Goal: Transaction & Acquisition: Obtain resource

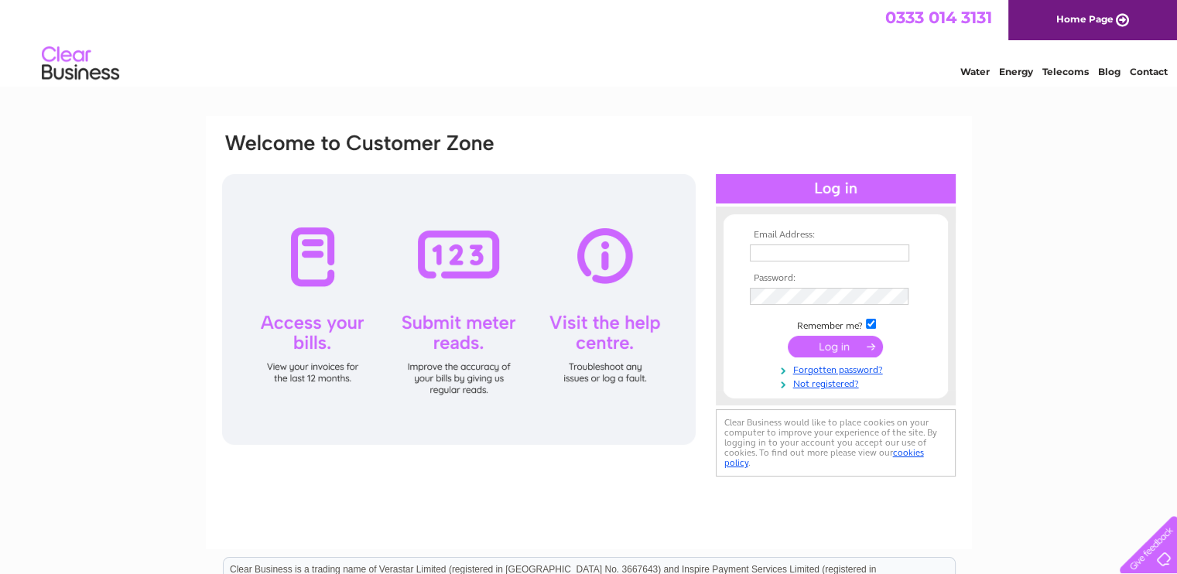
type input "sales@pdkbuildingsolutions.co.uk"
click at [832, 340] on input "submit" at bounding box center [835, 347] width 95 height 22
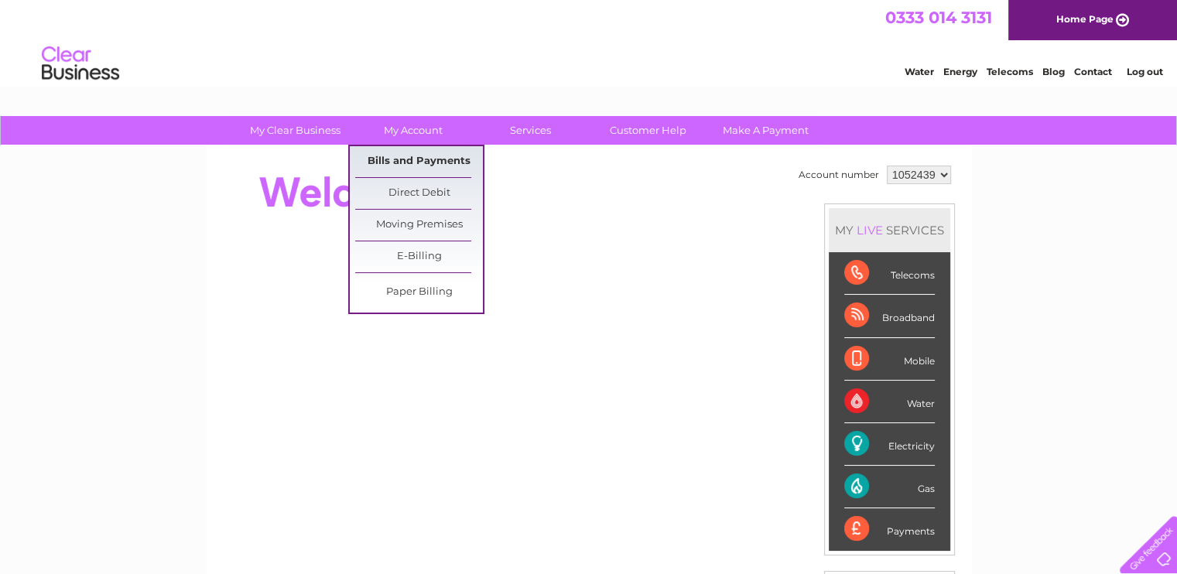
click at [405, 162] on link "Bills and Payments" at bounding box center [419, 161] width 128 height 31
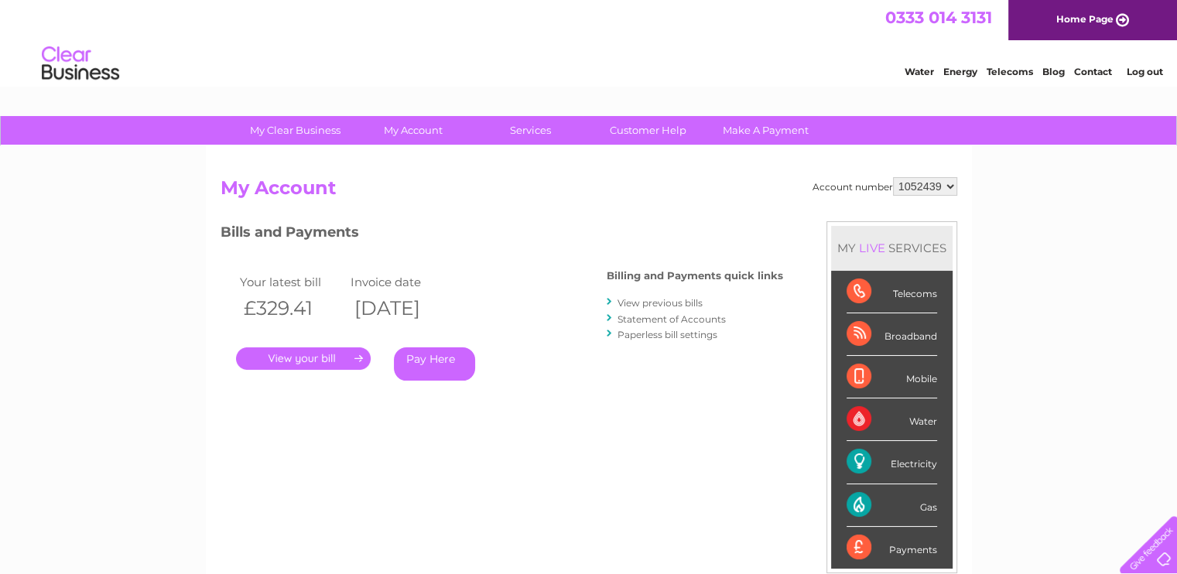
click at [297, 366] on link "." at bounding box center [303, 358] width 135 height 22
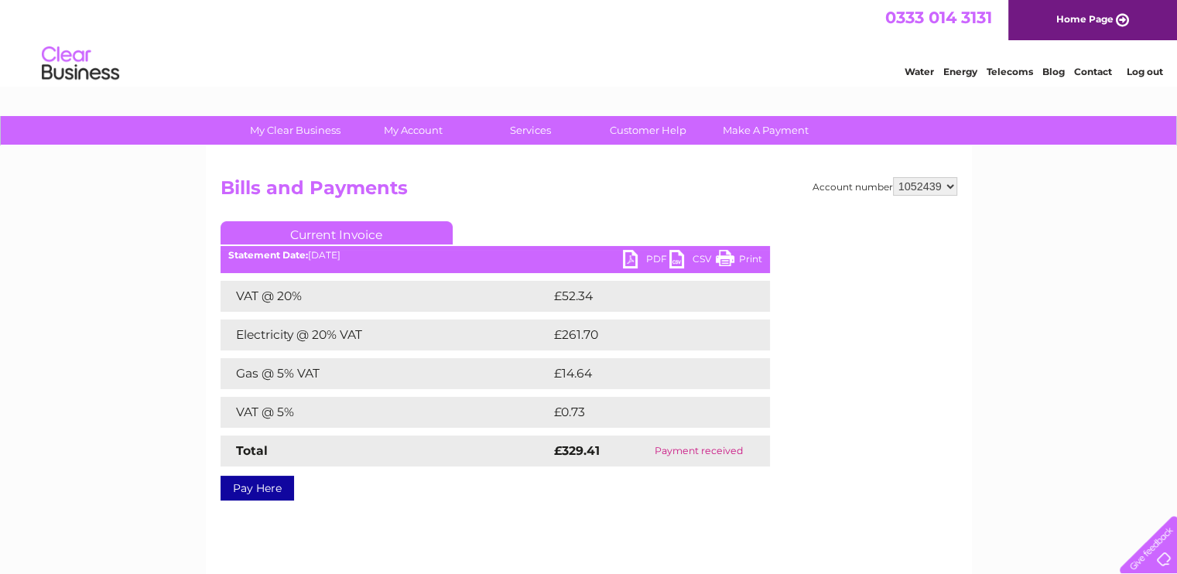
click at [650, 258] on link "PDF" at bounding box center [646, 261] width 46 height 22
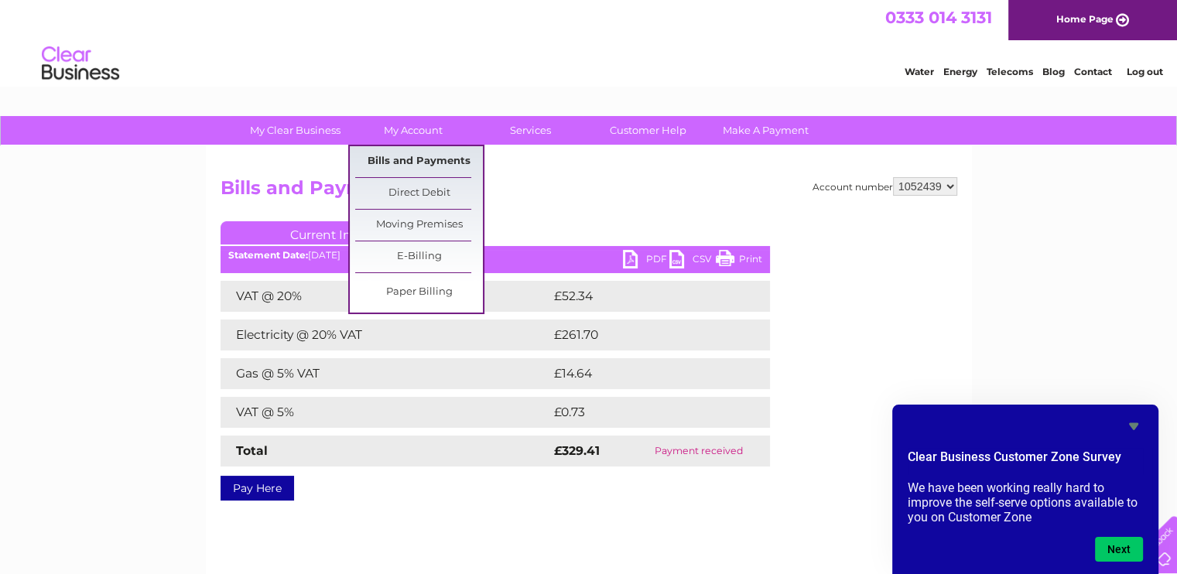
click at [425, 163] on link "Bills and Payments" at bounding box center [419, 161] width 128 height 31
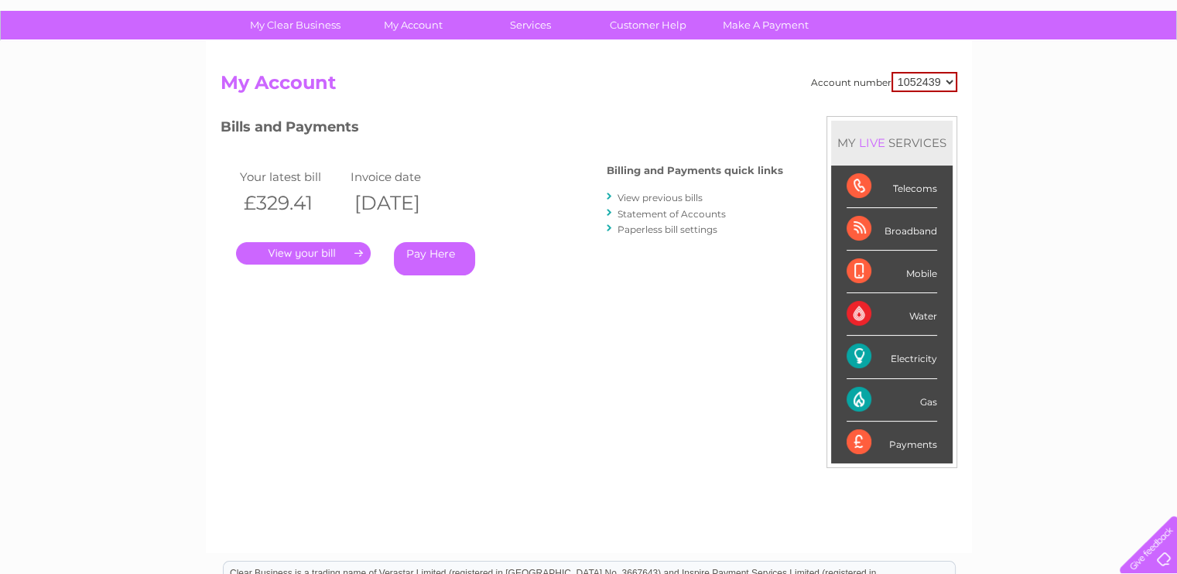
scroll to position [77, 0]
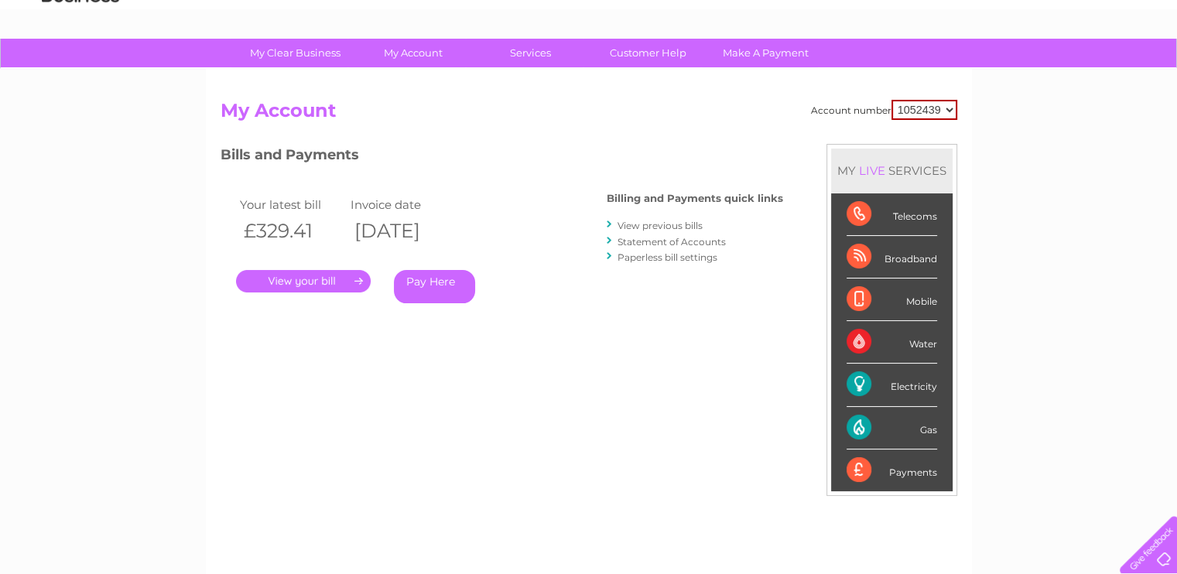
click at [665, 226] on link "View previous bills" at bounding box center [659, 226] width 85 height 12
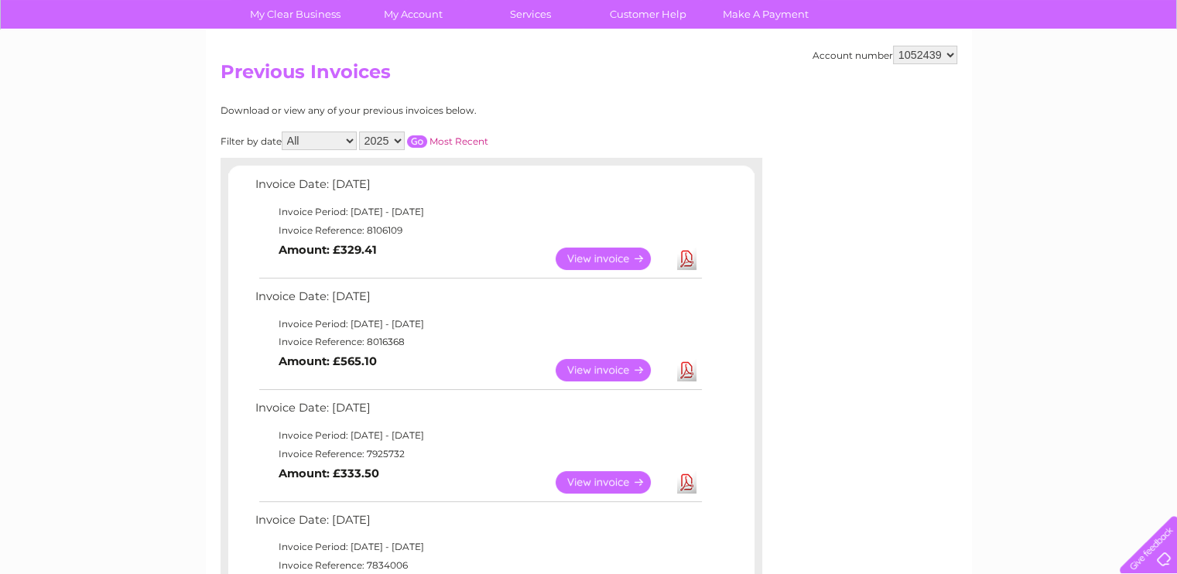
scroll to position [155, 0]
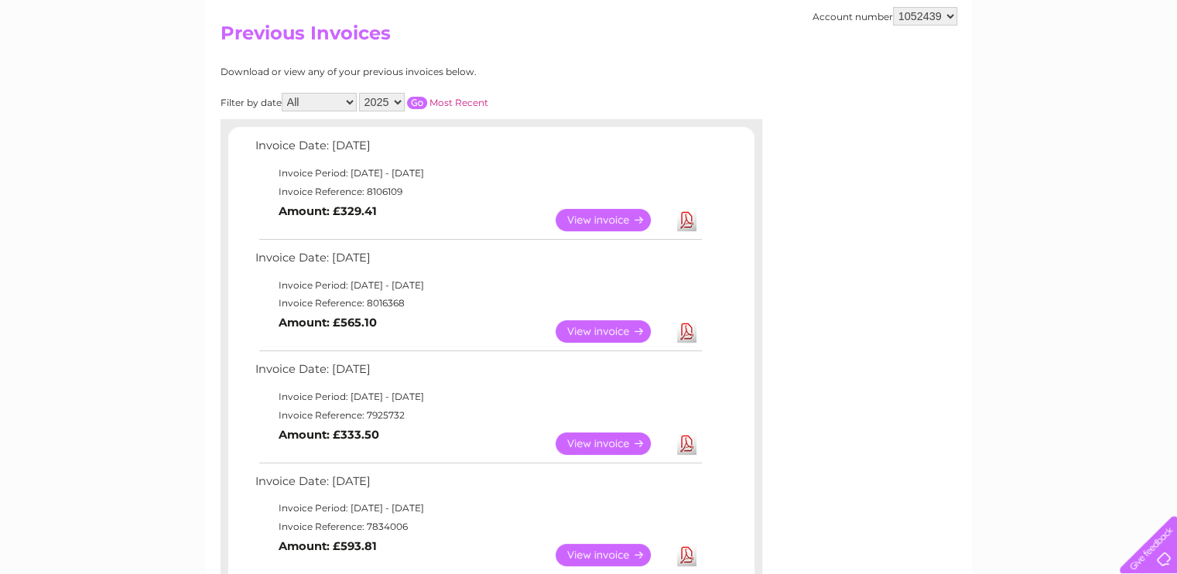
click at [593, 443] on link "View" at bounding box center [612, 443] width 114 height 22
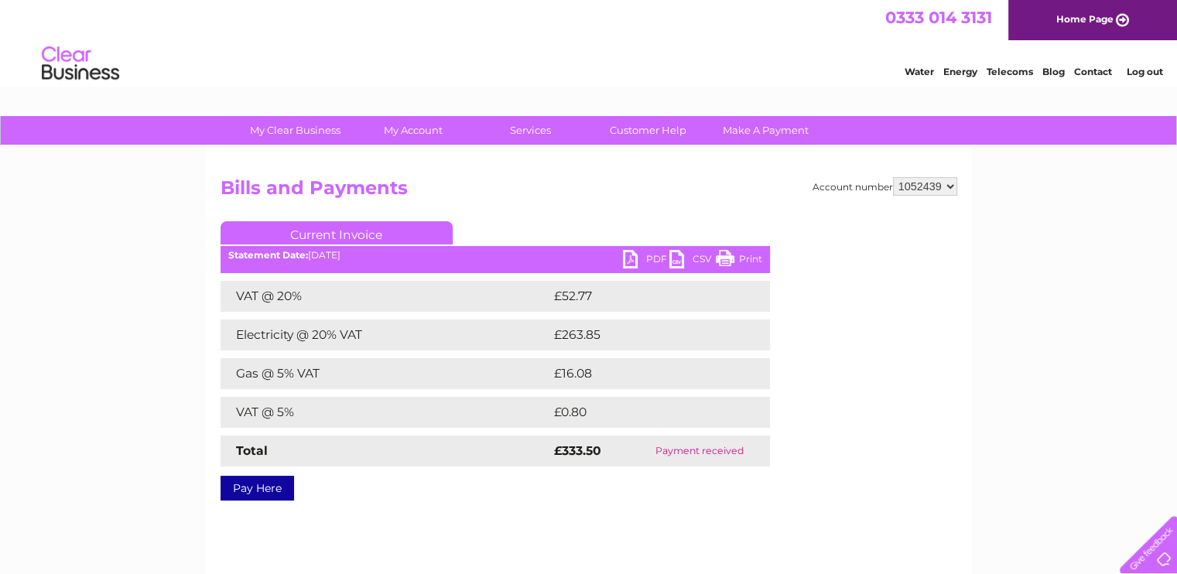
click at [637, 258] on link "PDF" at bounding box center [646, 261] width 46 height 22
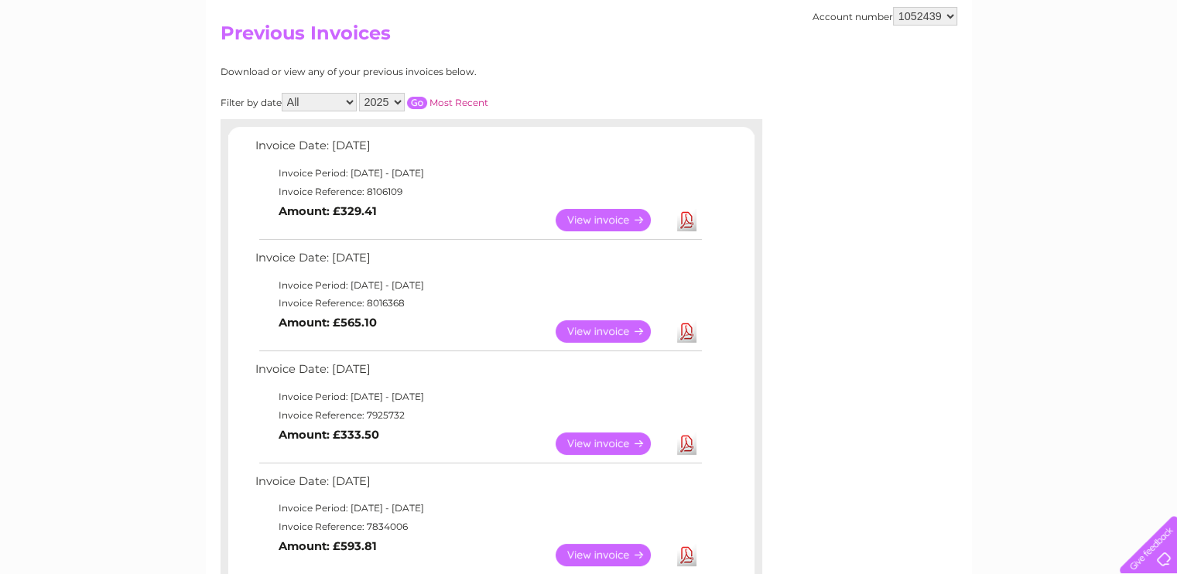
click at [600, 329] on link "View" at bounding box center [612, 331] width 114 height 22
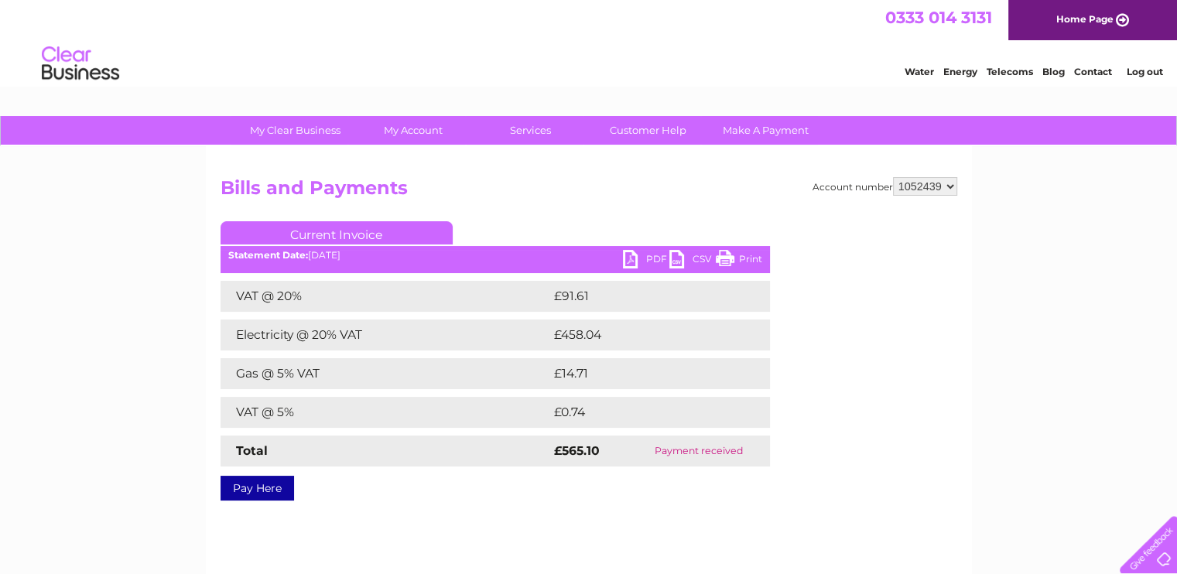
click at [651, 256] on link "PDF" at bounding box center [646, 261] width 46 height 22
